Goal: Task Accomplishment & Management: Use online tool/utility

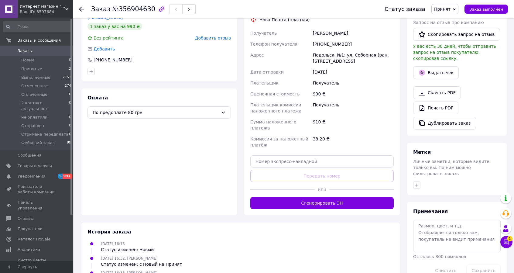
scroll to position [124, 0]
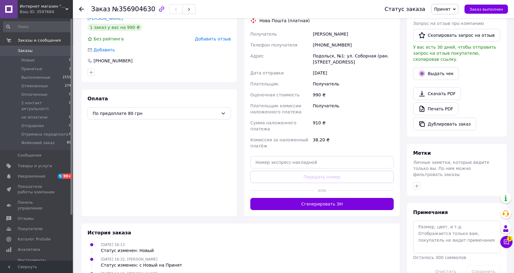
click at [316, 198] on button "Сгенерировать ЭН" at bounding box center [321, 204] width 143 height 12
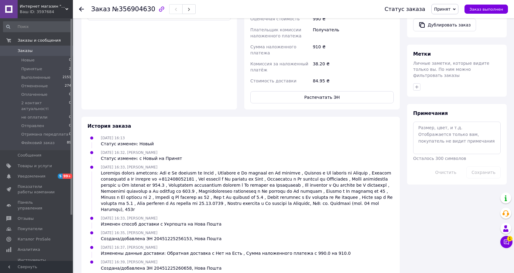
scroll to position [223, 0]
click at [322, 91] on button "Распечатать ЭН" at bounding box center [321, 97] width 143 height 12
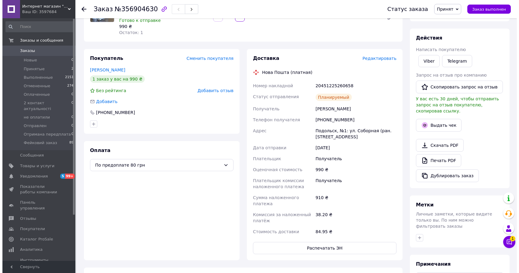
scroll to position [71, 0]
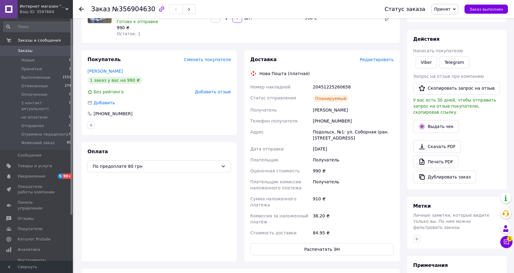
click at [380, 62] on span "Редактировать" at bounding box center [377, 59] width 34 height 5
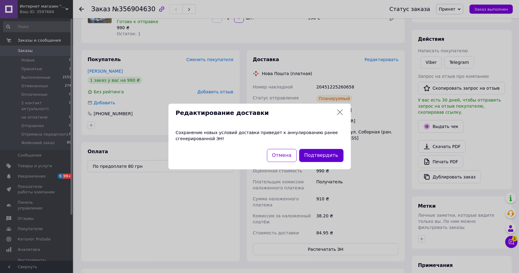
click at [328, 155] on button "Подтвердить" at bounding box center [321, 155] width 44 height 13
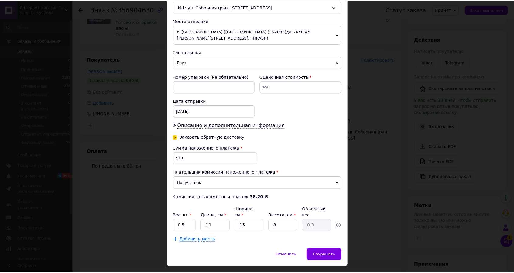
scroll to position [200, 0]
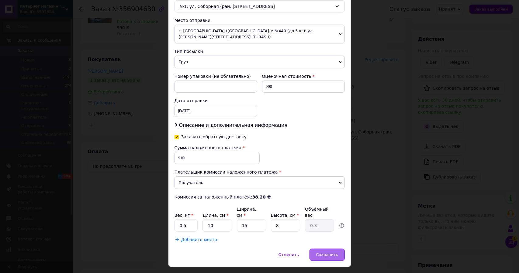
click at [322, 252] on span "Сохранить" at bounding box center [327, 254] width 22 height 5
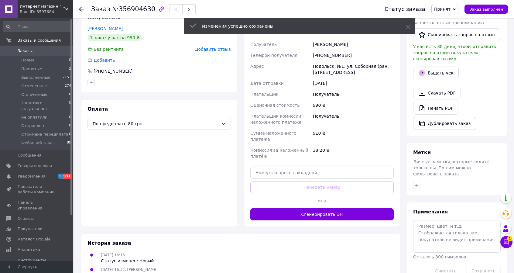
scroll to position [132, 0]
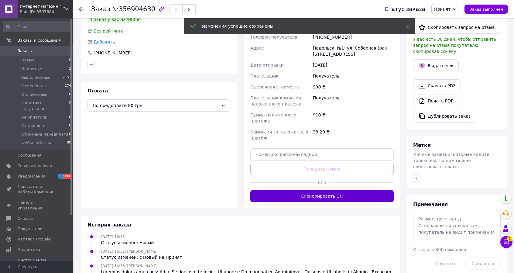
click at [334, 190] on button "Сгенерировать ЭН" at bounding box center [321, 196] width 143 height 12
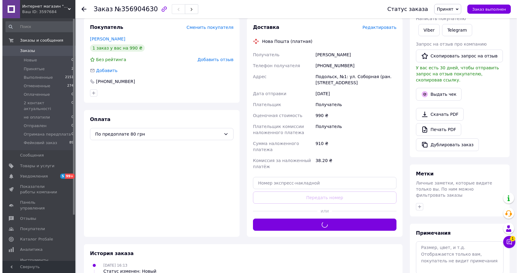
scroll to position [101, 0]
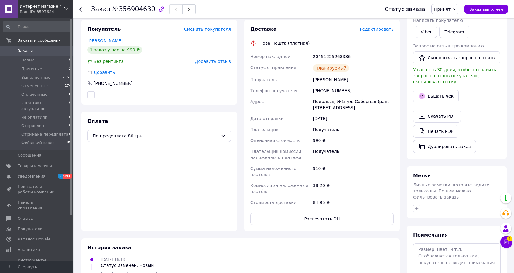
click at [379, 30] on span "Редактировать" at bounding box center [377, 29] width 34 height 5
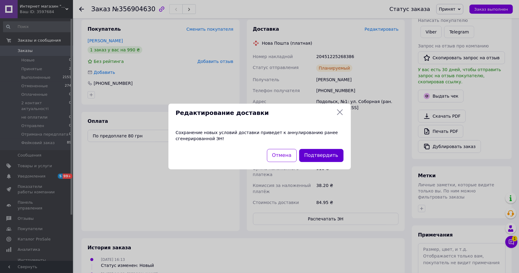
click at [322, 156] on button "Подтвердить" at bounding box center [321, 155] width 44 height 13
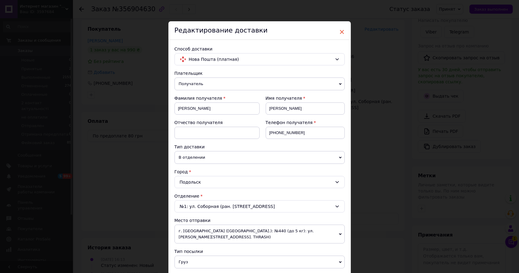
click at [343, 33] on span "×" at bounding box center [341, 32] width 5 height 10
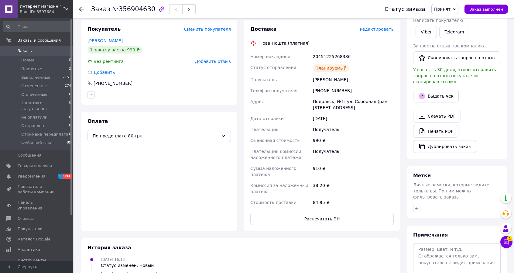
click at [371, 28] on span "Редактировать" at bounding box center [377, 29] width 34 height 5
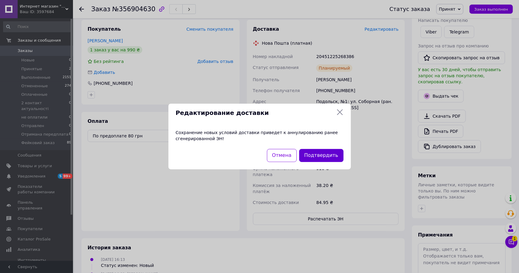
click at [324, 155] on button "Подтвердить" at bounding box center [321, 155] width 44 height 13
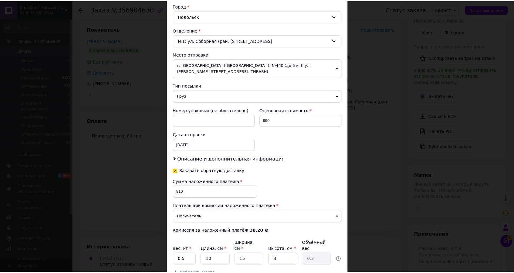
scroll to position [200, 0]
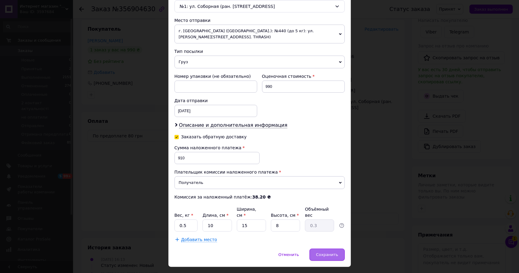
click at [328, 252] on span "Сохранить" at bounding box center [327, 254] width 22 height 5
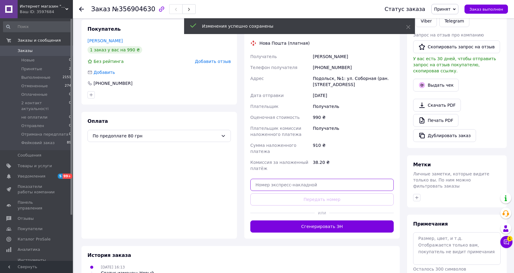
click at [298, 179] on input "text" at bounding box center [321, 185] width 143 height 12
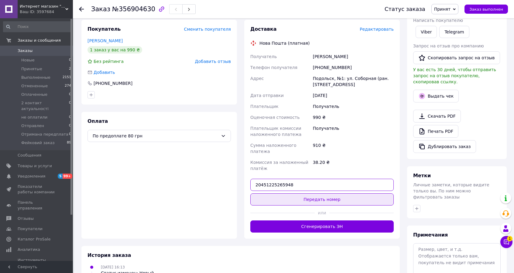
type input "20451225265948"
click at [316, 194] on button "Передать номер" at bounding box center [321, 199] width 143 height 12
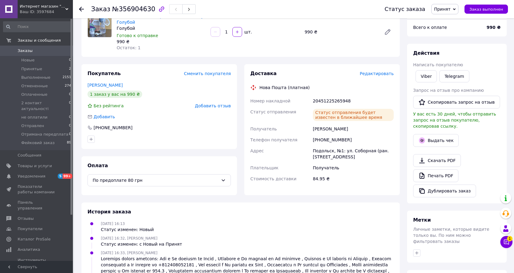
scroll to position [0, 0]
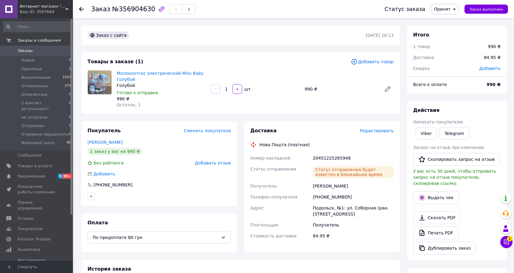
click at [26, 51] on span "Заказы" at bounding box center [25, 50] width 15 height 5
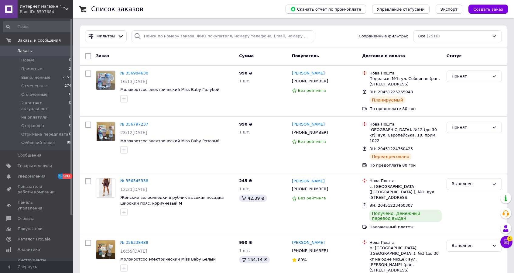
click at [25, 50] on span "Заказы" at bounding box center [25, 50] width 15 height 5
